Goal: Task Accomplishment & Management: Use online tool/utility

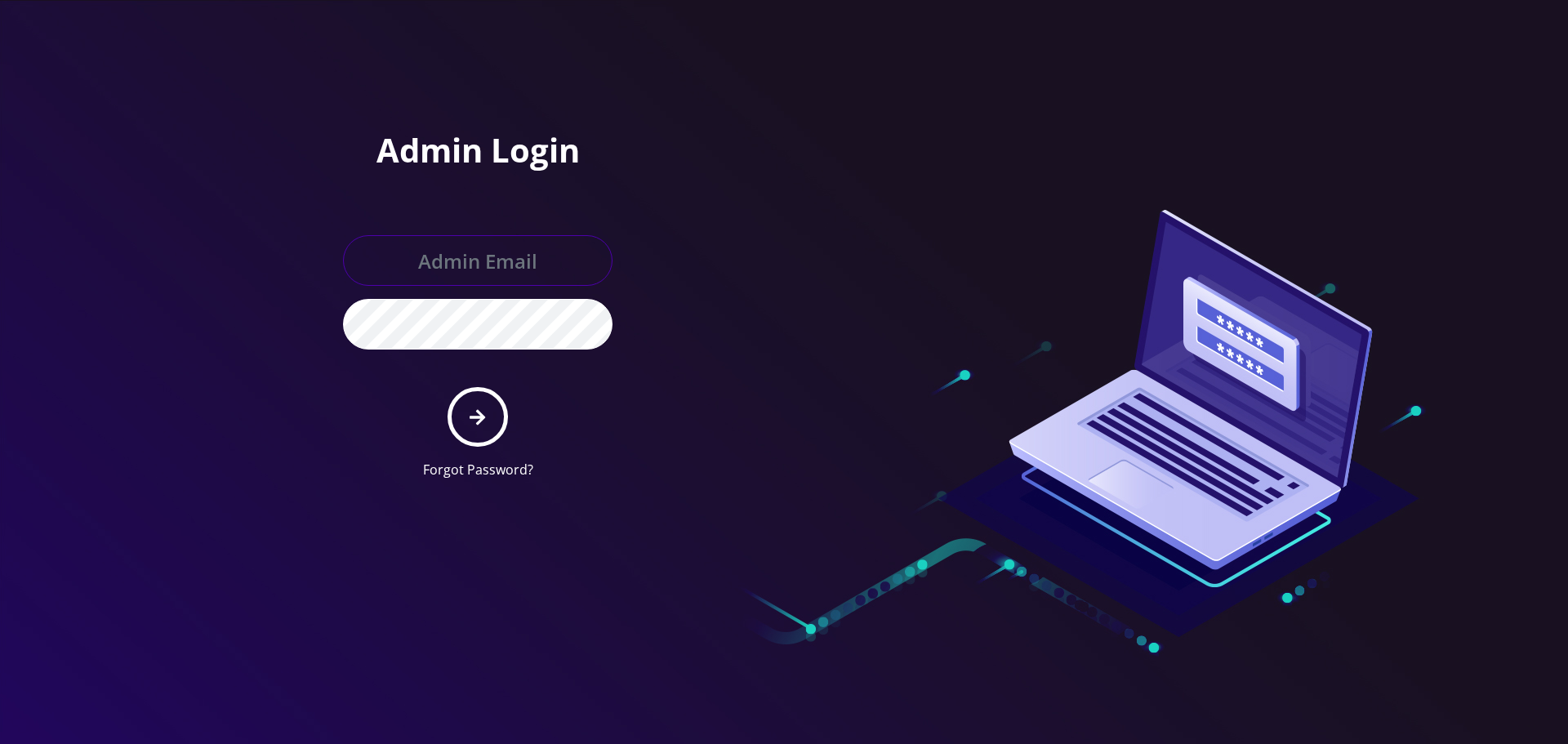
type input "[EMAIL_ADDRESS][DOMAIN_NAME]"
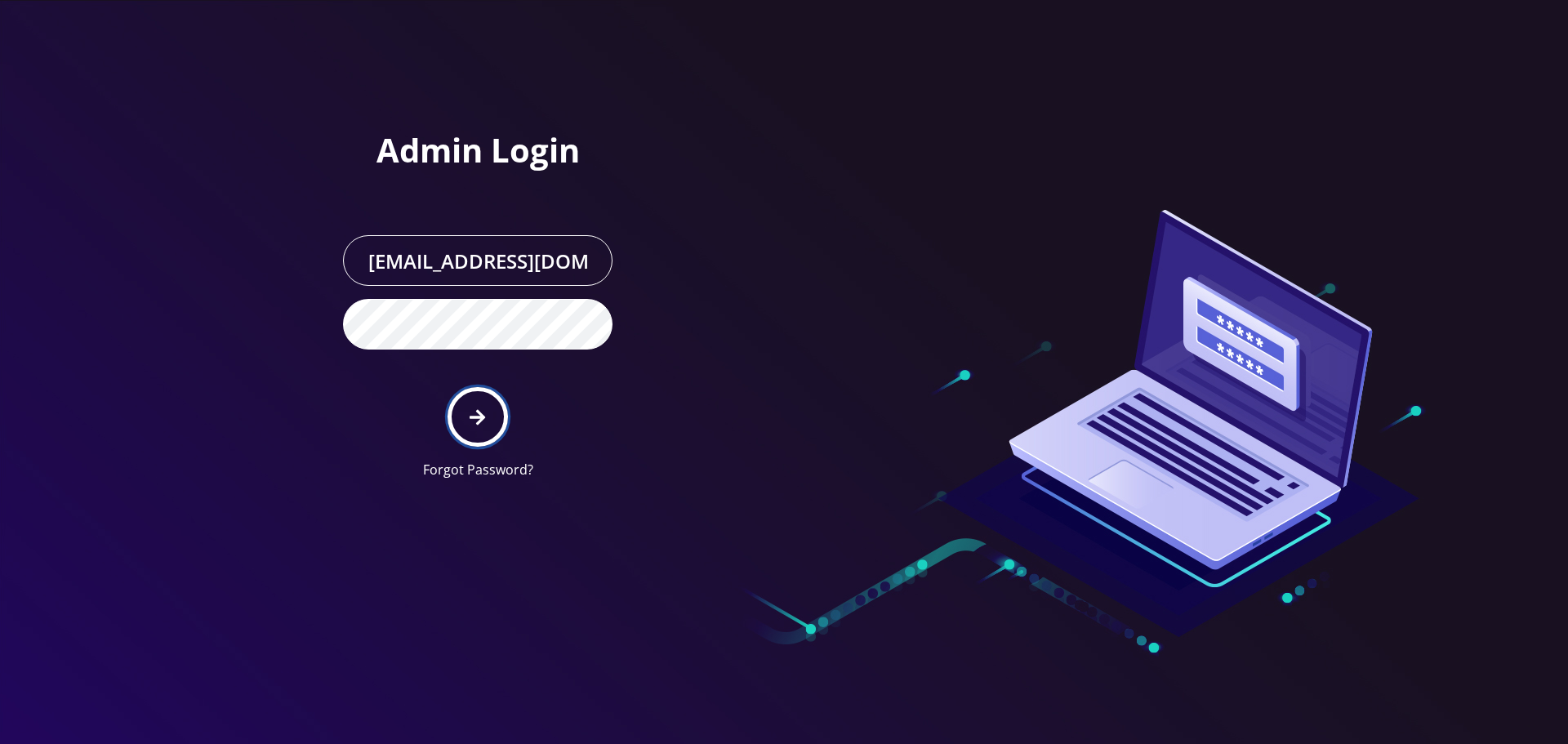
click at [475, 409] on icon "submit" at bounding box center [477, 418] width 16 height 18
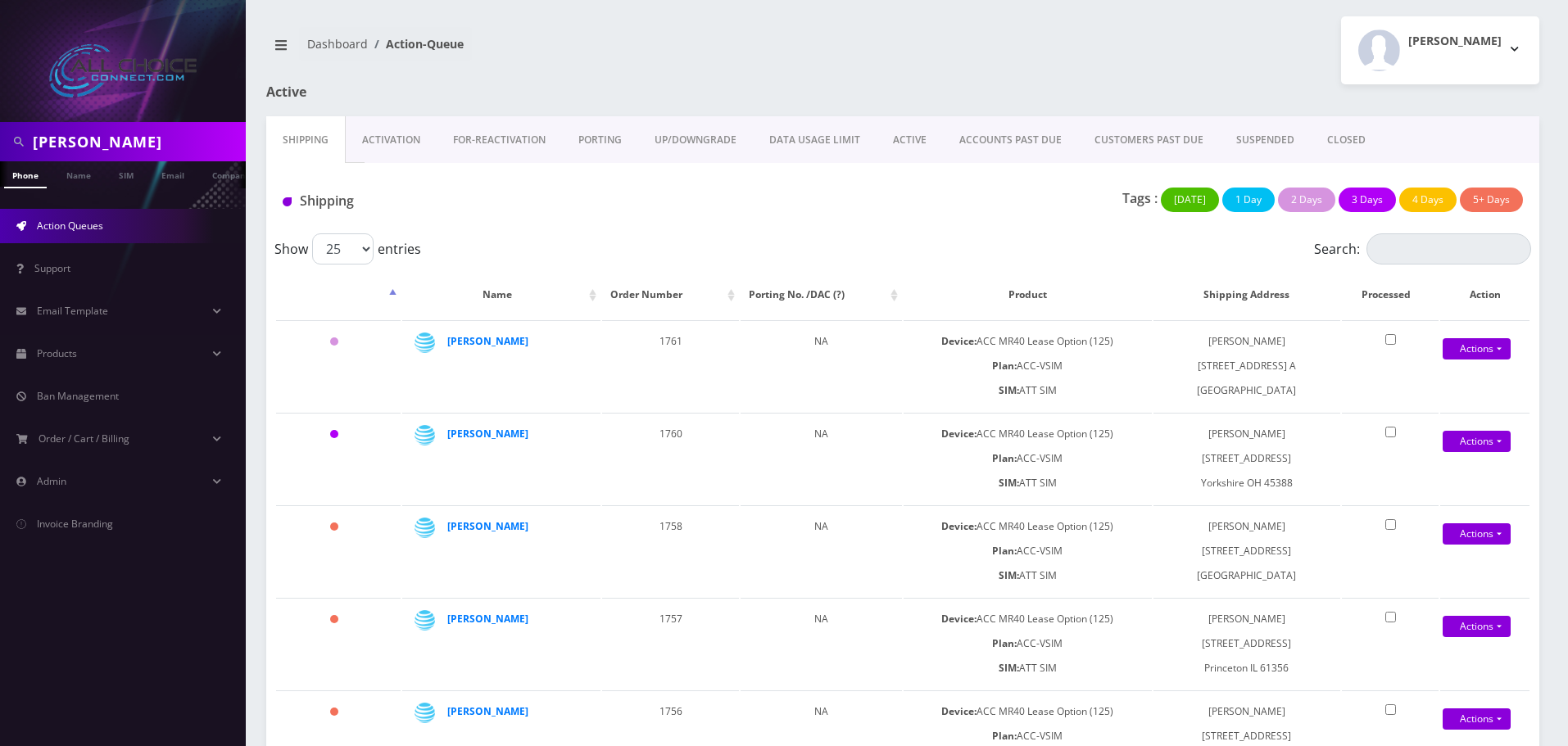
click at [82, 139] on input "ferguson" at bounding box center [137, 142] width 209 height 31
paste input "657-433-2222"
click at [83, 141] on input "fergus657-433-2222 on" at bounding box center [137, 142] width 209 height 31
click at [84, 142] on input "fergus657-433-2222 on" at bounding box center [137, 142] width 209 height 31
click at [84, 146] on input "fergus657-433-2222 on" at bounding box center [137, 142] width 209 height 31
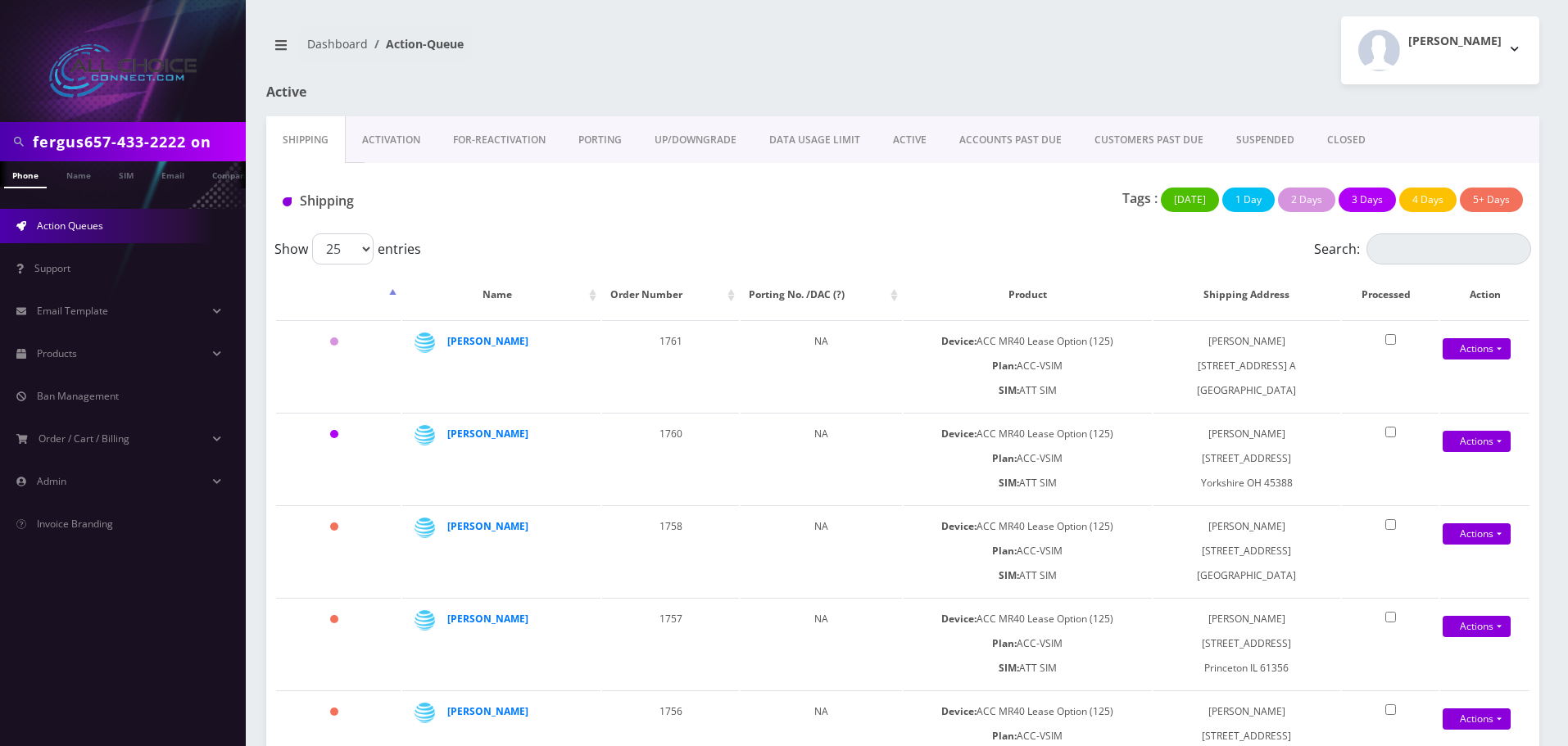
paste input "657-433-2222"
click at [165, 138] on input "657-433-2222 -433-2222 on" at bounding box center [137, 142] width 209 height 31
paste input "text"
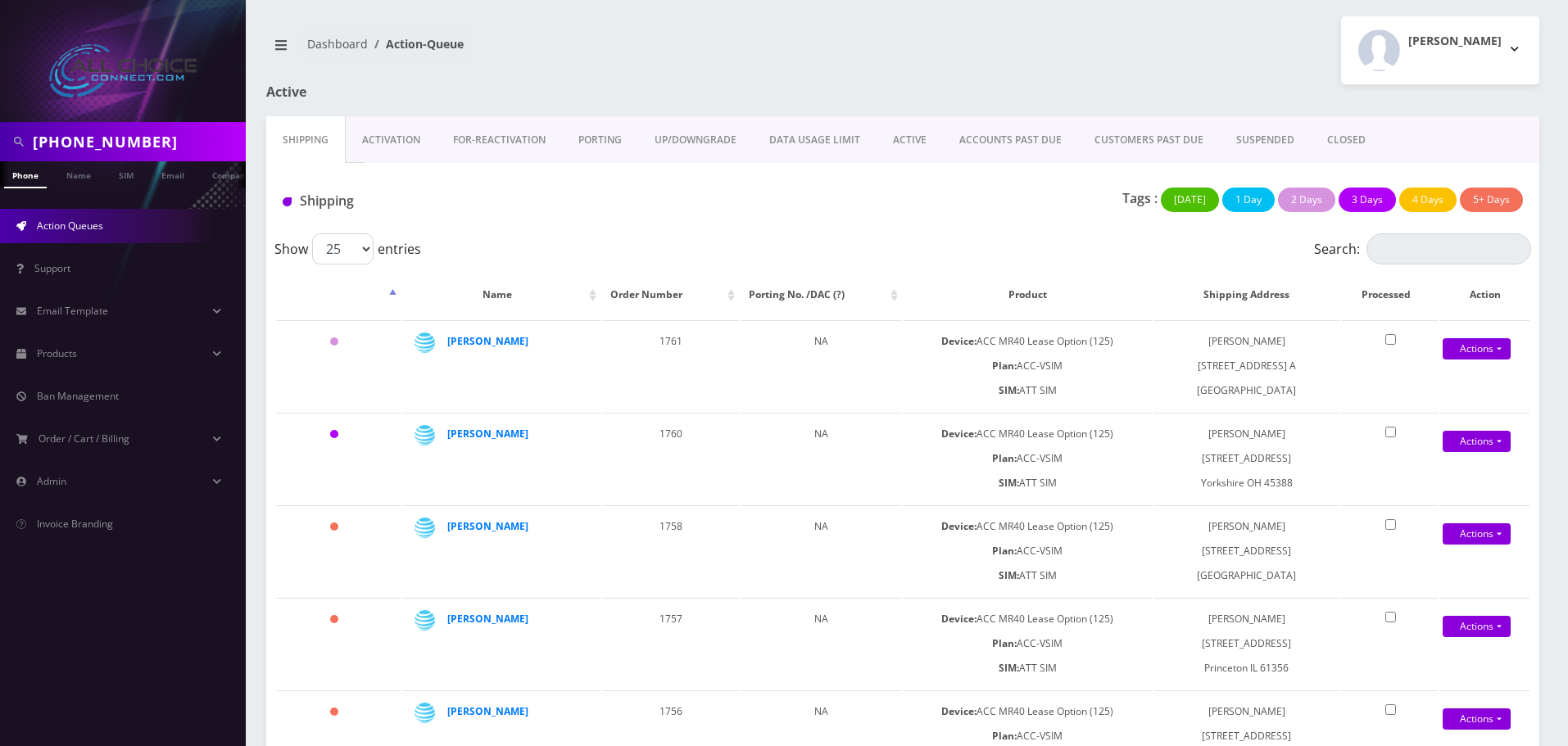
click at [101, 138] on input "657-433-2222" at bounding box center [137, 142] width 209 height 31
click at [66, 137] on input "657-4332222" at bounding box center [137, 142] width 209 height 31
type input "6574332222"
click at [23, 175] on link "Phone" at bounding box center [25, 174] width 42 height 27
